Goal: Find specific page/section: Find specific page/section

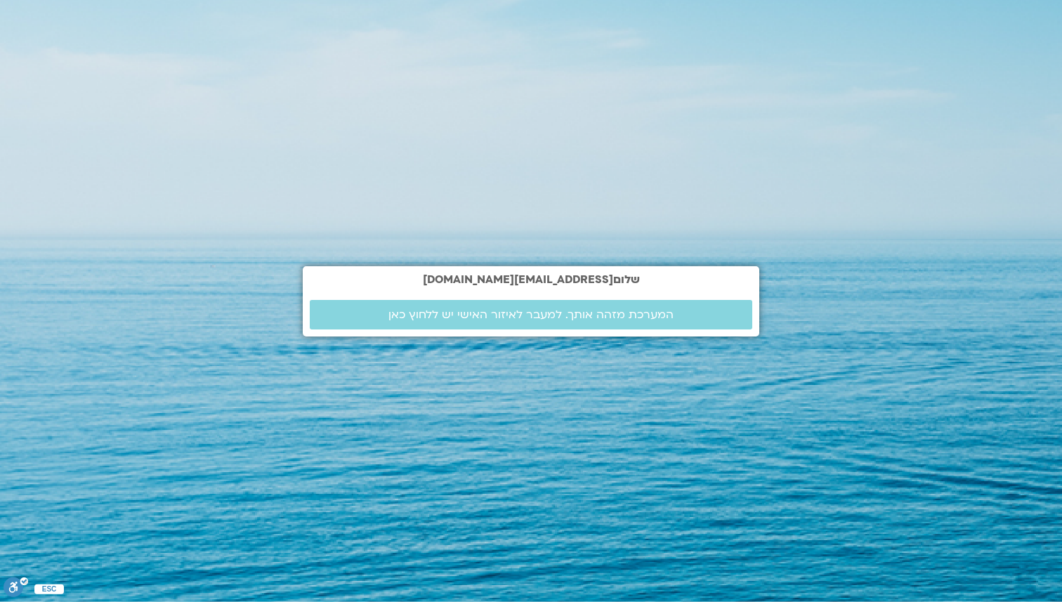
click at [735, 129] on div "[PERSON_NAME] [PERSON_NAME][EMAIL_ADDRESS][DOMAIN_NAME] המערכת מזהה אותך. למעבר…" at bounding box center [531, 301] width 457 height 602
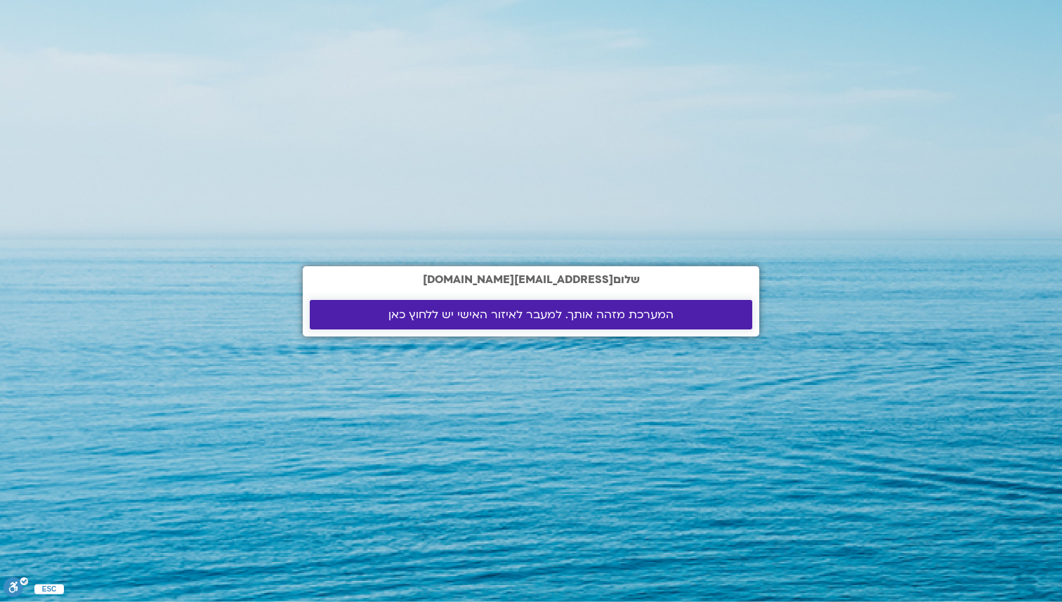
click at [584, 312] on span "המערכת מזהה אותך. למעבר לאיזור האישי יש ללחוץ כאן" at bounding box center [530, 314] width 285 height 13
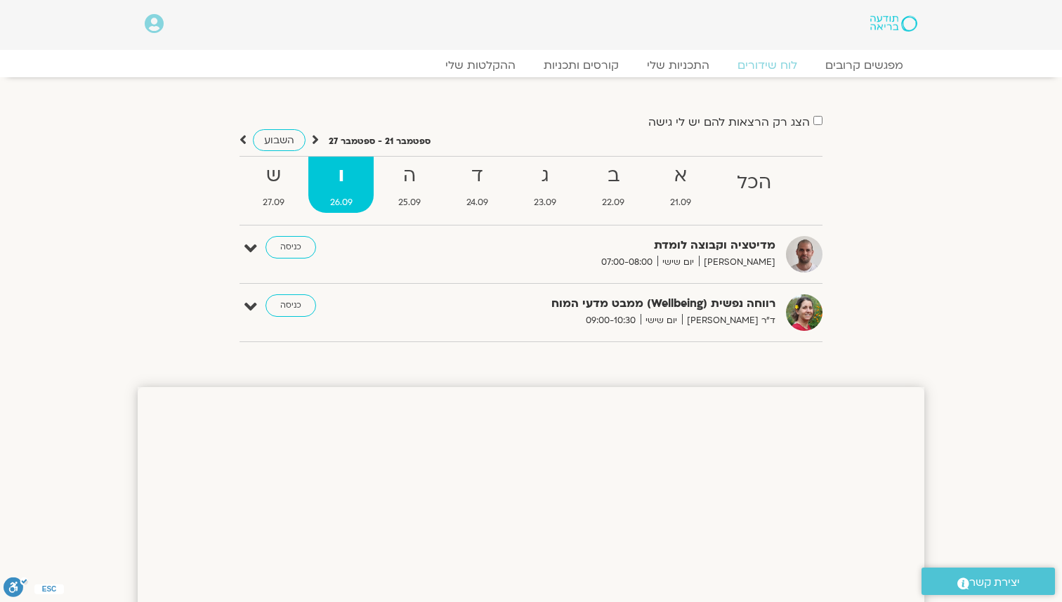
click at [877, 140] on div "הצג רק הרצאות להם יש [PERSON_NAME] גישה [DATE] - [DATE] השבוע להציג אירועים שפת…" at bounding box center [531, 232] width 787 height 240
click at [295, 305] on link "כניסה" at bounding box center [290, 305] width 51 height 22
click at [308, 306] on link "כניסה" at bounding box center [290, 305] width 51 height 22
